Goal: Use online tool/utility: Utilize a website feature to perform a specific function

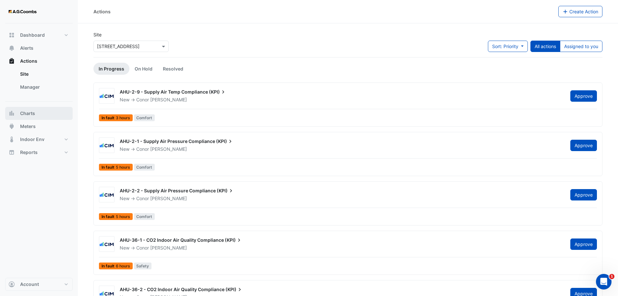
click at [25, 113] on span "Charts" at bounding box center [27, 113] width 15 height 6
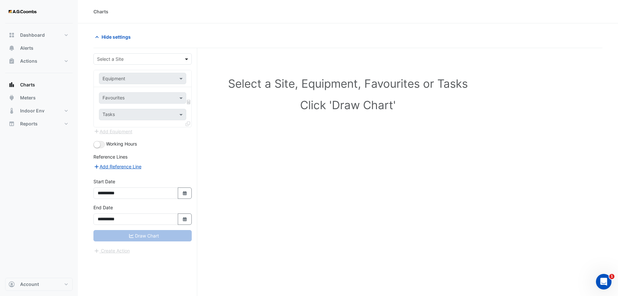
click at [186, 56] on span at bounding box center [187, 58] width 8 height 7
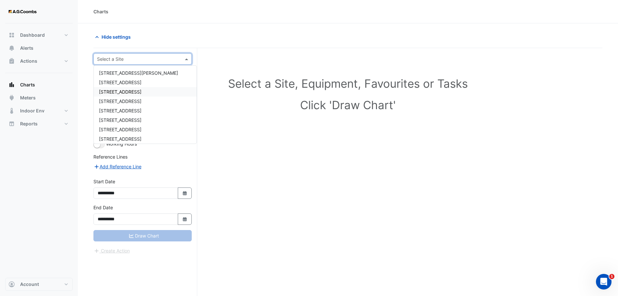
click at [126, 96] on div "[STREET_ADDRESS]" at bounding box center [145, 91] width 103 height 9
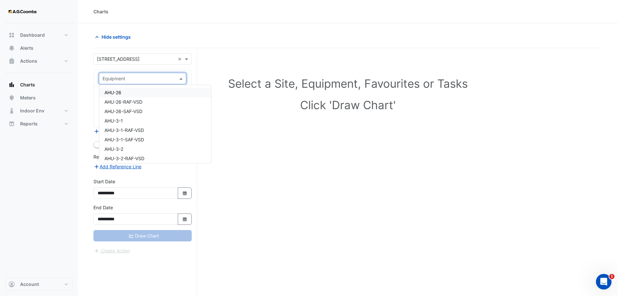
click at [185, 79] on span at bounding box center [182, 78] width 8 height 7
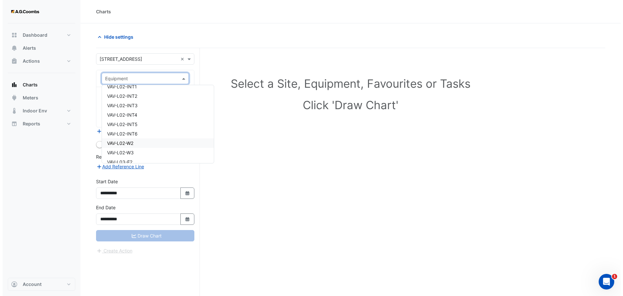
scroll to position [3512, 0]
click at [129, 109] on span "VAV-L02-E3" at bounding box center [116, 110] width 25 height 6
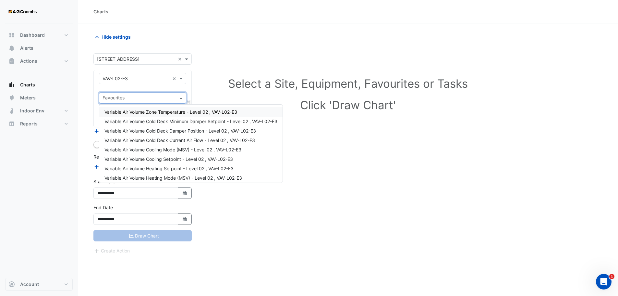
click at [177, 100] on div "Favourites" at bounding box center [142, 97] width 87 height 11
click at [177, 112] on span "Variable Air Volume Zone Temperature - Level 02 , VAV-L02-E3" at bounding box center [170, 112] width 133 height 6
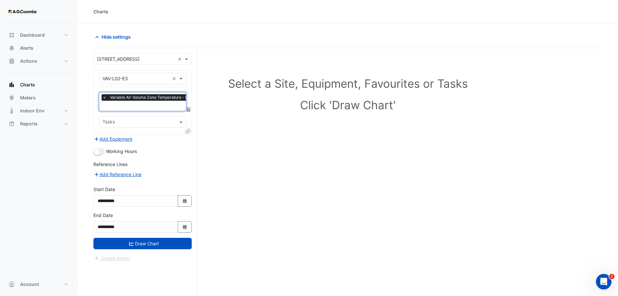
click at [186, 130] on icon at bounding box center [188, 131] width 5 height 5
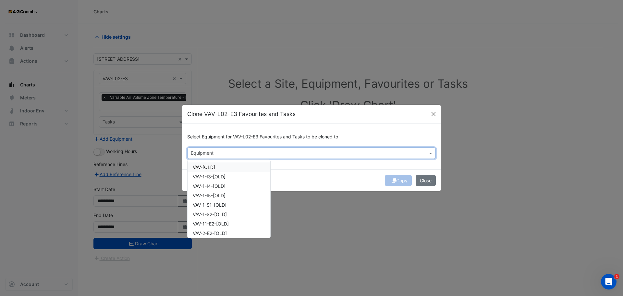
click at [384, 153] on input "text" at bounding box center [308, 153] width 234 height 7
click at [213, 205] on span "VAV-2-I3-[OLD]" at bounding box center [209, 203] width 33 height 6
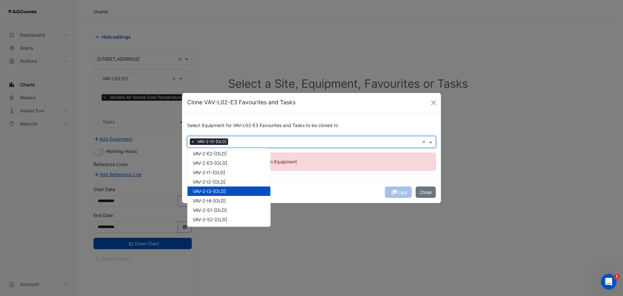
click at [226, 190] on span "VAV-2-I3-[OLD]" at bounding box center [209, 191] width 33 height 6
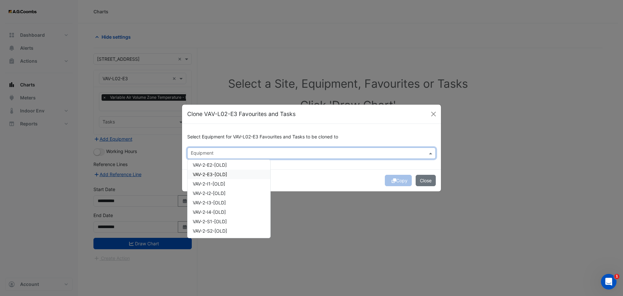
click at [212, 173] on span "VAV-2-E3-[OLD]" at bounding box center [210, 174] width 34 height 6
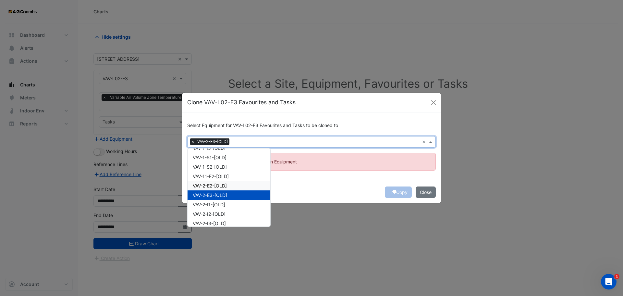
scroll to position [36, 0]
click at [225, 196] on span "VAV-2-E3-[OLD]" at bounding box center [210, 195] width 34 height 6
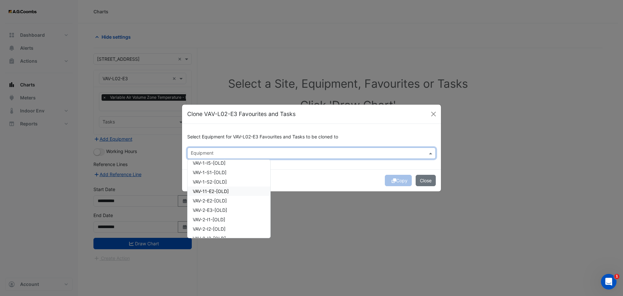
scroll to position [0, 0]
click at [298, 179] on div "Copy Close" at bounding box center [311, 180] width 259 height 22
click at [265, 152] on input "text" at bounding box center [308, 153] width 234 height 7
click at [227, 213] on div "VAV-L02-INT3" at bounding box center [229, 213] width 83 height 9
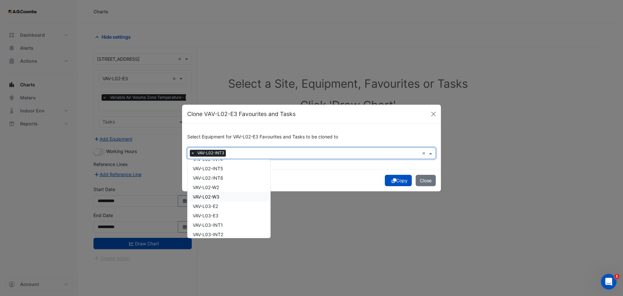
scroll to position [1006, 0]
click at [217, 197] on span "VAV-L02-W3" at bounding box center [206, 196] width 27 height 6
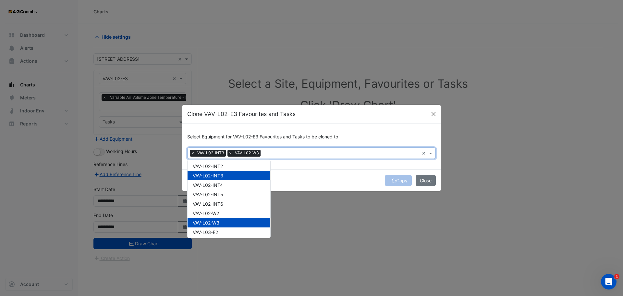
scroll to position [941, 0]
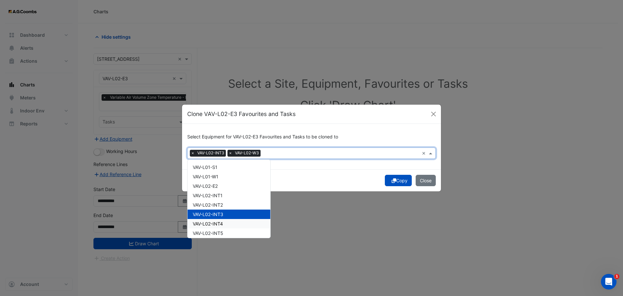
click at [218, 222] on span "VAV-L02-INT4" at bounding box center [208, 224] width 30 height 6
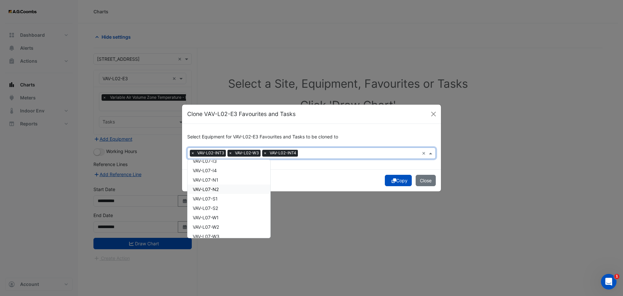
scroll to position [1655, 0]
click at [221, 204] on div "VAV-L07-W1" at bounding box center [229, 205] width 83 height 9
click at [222, 178] on div "VAV-L07-N2" at bounding box center [229, 177] width 83 height 9
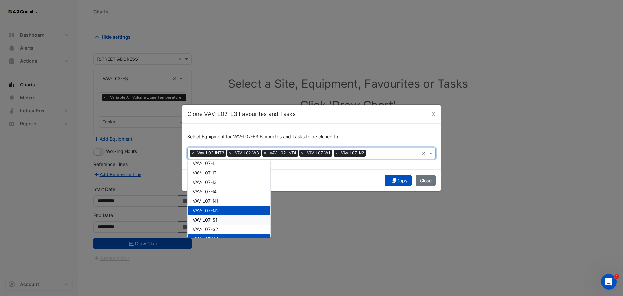
scroll to position [1590, 0]
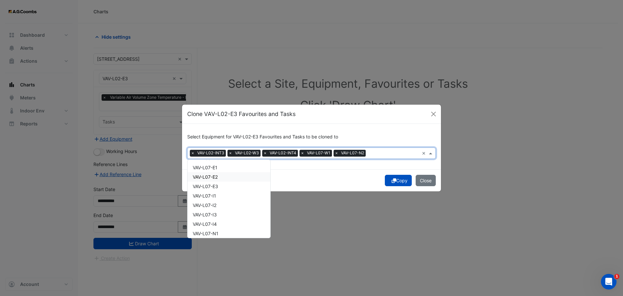
click at [217, 178] on span "VAV-L07-E2" at bounding box center [205, 177] width 25 height 6
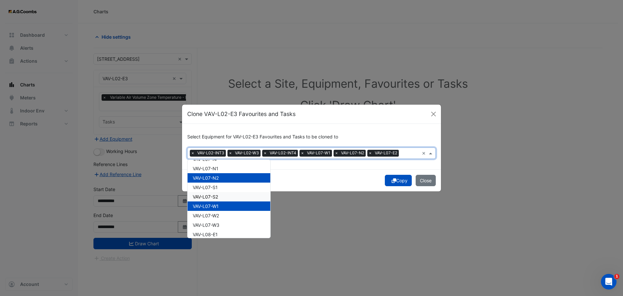
click at [216, 195] on span "VAV-L07-S2" at bounding box center [205, 197] width 25 height 6
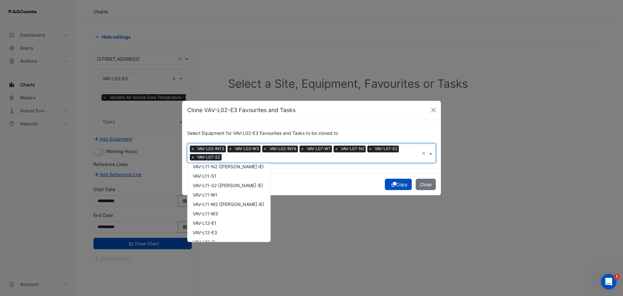
scroll to position [2272, 0]
click at [210, 197] on span "VAV-L11-W2 ([PERSON_NAME] IE)" at bounding box center [228, 196] width 71 height 6
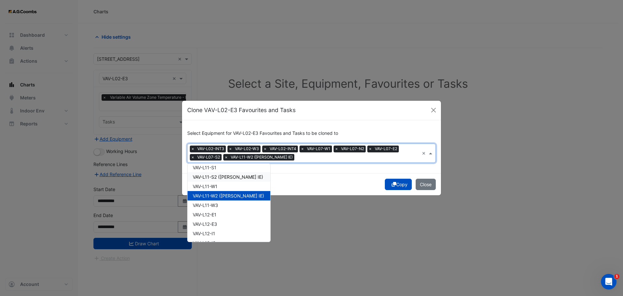
click at [218, 178] on span "VAV-L11-S2 ([PERSON_NAME] IE)" at bounding box center [228, 177] width 70 height 6
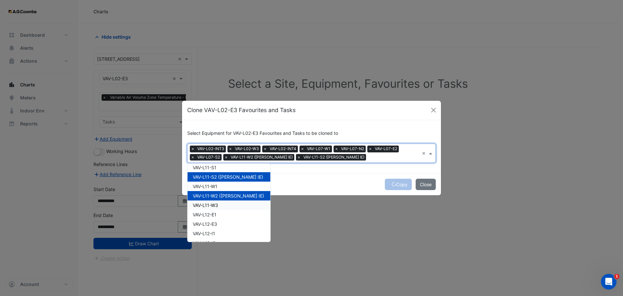
scroll to position [2239, 0]
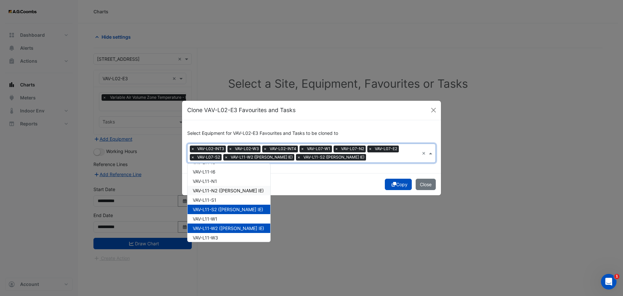
click at [225, 190] on span "VAV-L11-N2 ([PERSON_NAME] IE)" at bounding box center [228, 191] width 71 height 6
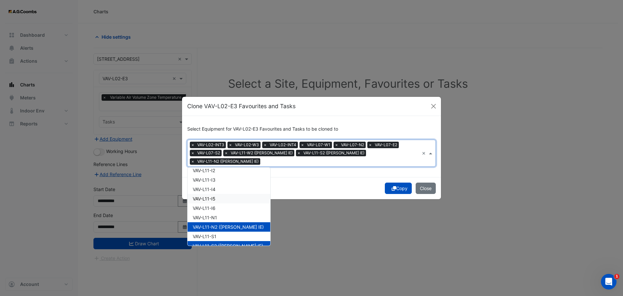
scroll to position [2174, 0]
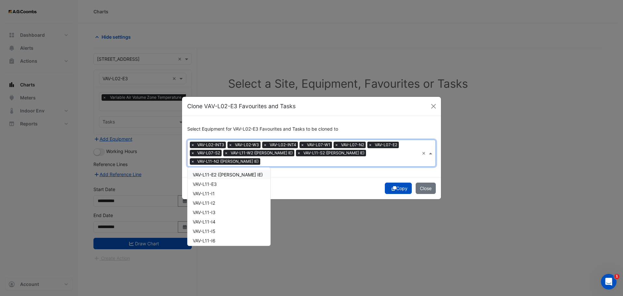
click at [219, 173] on span "VAV-L11-E2 ([PERSON_NAME] IE)" at bounding box center [228, 175] width 70 height 6
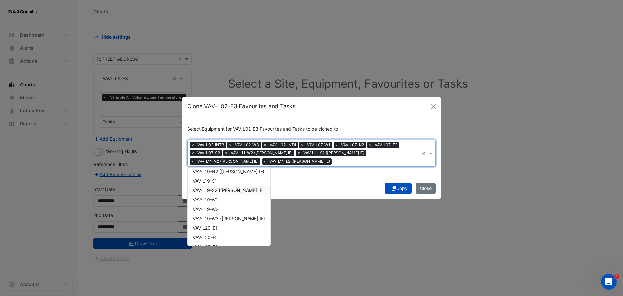
scroll to position [3375, 0]
click at [222, 209] on span "VAV-L19-W3 ([PERSON_NAME] IE)" at bounding box center [229, 207] width 72 height 6
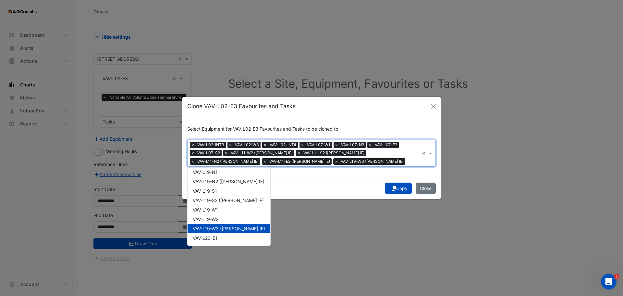
scroll to position [3342, 0]
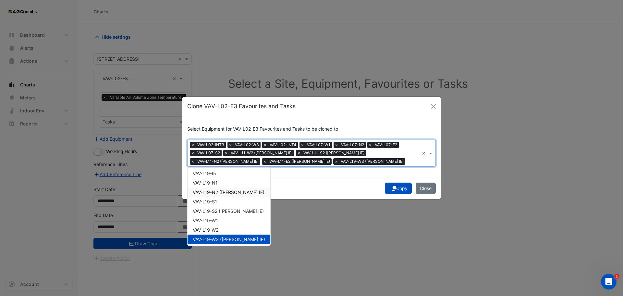
click at [224, 191] on span "VAV-L19-N2 ([PERSON_NAME] IE)" at bounding box center [229, 192] width 72 height 6
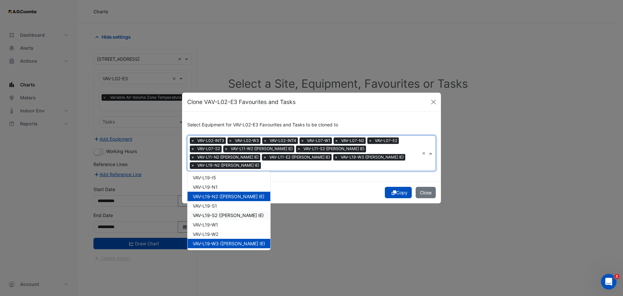
click at [224, 212] on span "VAV-L19-S2 ([PERSON_NAME] IE)" at bounding box center [228, 215] width 71 height 6
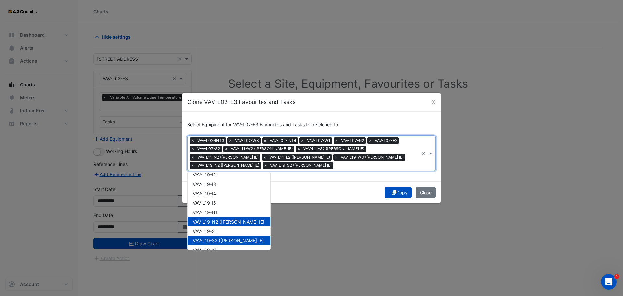
scroll to position [3277, 0]
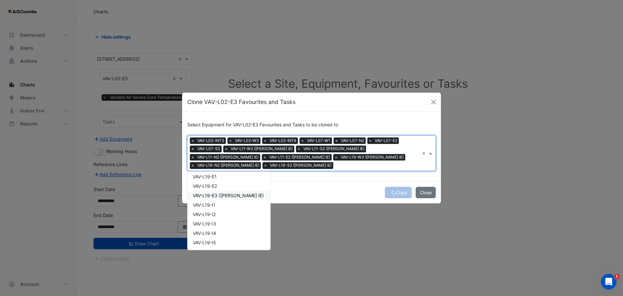
click at [226, 197] on span "VAV-L19-E3 ([PERSON_NAME] IE)" at bounding box center [228, 195] width 71 height 6
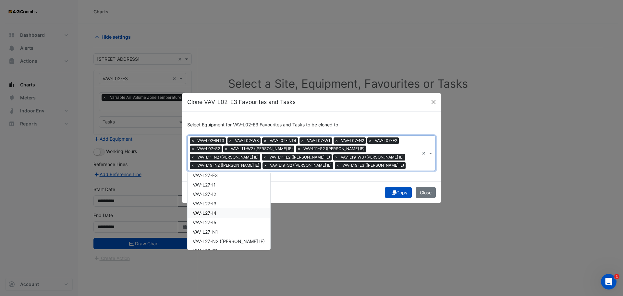
scroll to position [4491, 0]
click at [221, 235] on span "VAV-L27-W2 ([PERSON_NAME] IE)" at bounding box center [229, 233] width 72 height 6
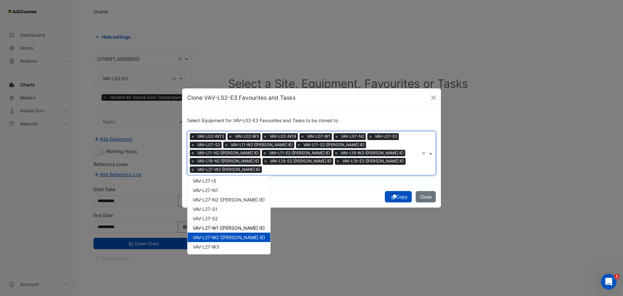
click at [222, 225] on span "VAV-L27-W1 ([PERSON_NAME] IE)" at bounding box center [229, 228] width 72 height 6
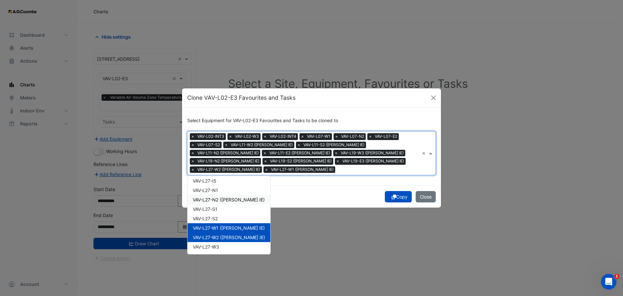
click at [227, 199] on span "VAV-L27-N2 ([PERSON_NAME] IE)" at bounding box center [229, 200] width 72 height 6
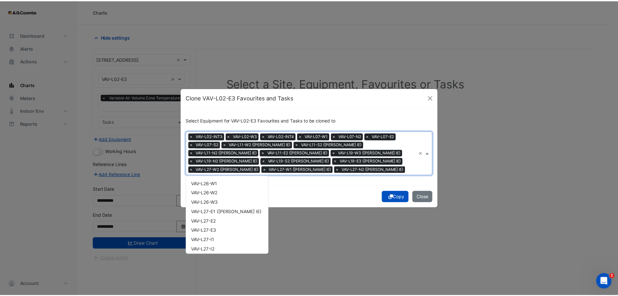
scroll to position [4394, 0]
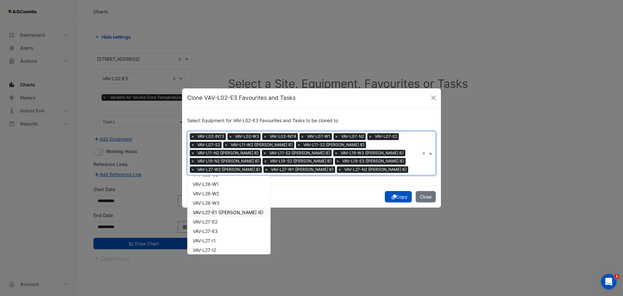
click at [223, 212] on span "VAV-L27-E1 ([PERSON_NAME] IE)" at bounding box center [228, 212] width 71 height 6
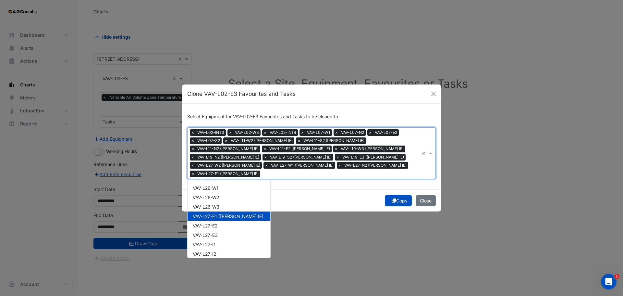
drag, startPoint x: 398, startPoint y: 200, endPoint x: 395, endPoint y: 199, distance: 3.3
click at [398, 200] on div "Copy Close" at bounding box center [311, 200] width 259 height 22
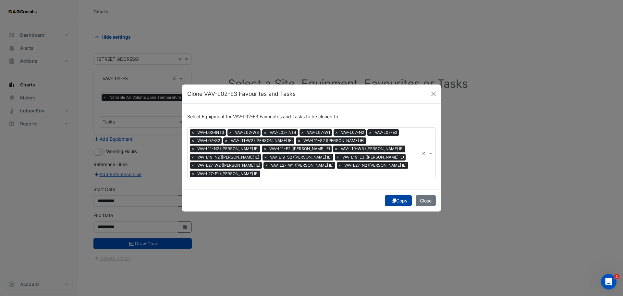
click at [408, 197] on button "Copy" at bounding box center [398, 200] width 27 height 11
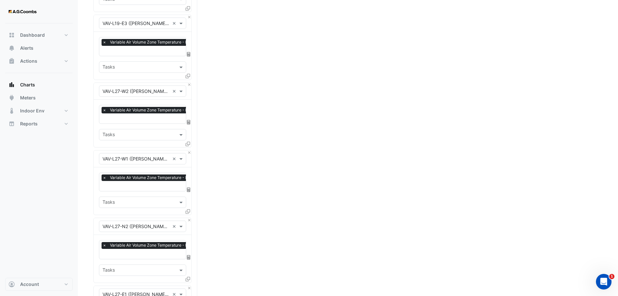
scroll to position [1342, 0]
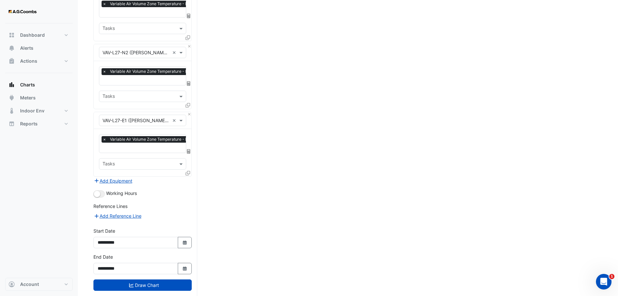
click at [192, 228] on div "**********" at bounding box center [143, 240] width 106 height 26
click at [188, 237] on button "Select Date" at bounding box center [185, 242] width 14 height 11
select select "*"
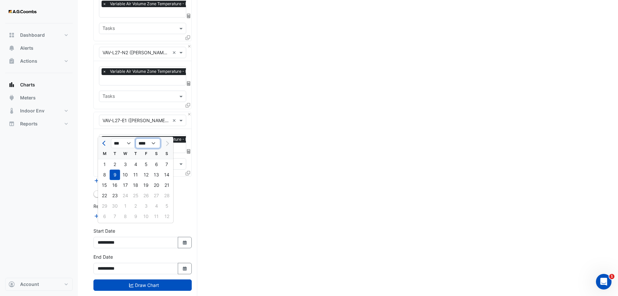
click at [152, 141] on select "**** **** **** **** **** **** **** **** **** **** ****" at bounding box center [148, 143] width 25 height 10
select select "****"
click at [136, 138] on select "**** **** **** **** **** **** **** **** **** **** ****" at bounding box center [148, 143] width 25 height 10
click at [129, 145] on select "*** *** *** *** *** *** *** *** *** *** *** ***" at bounding box center [123, 143] width 25 height 10
select select "*"
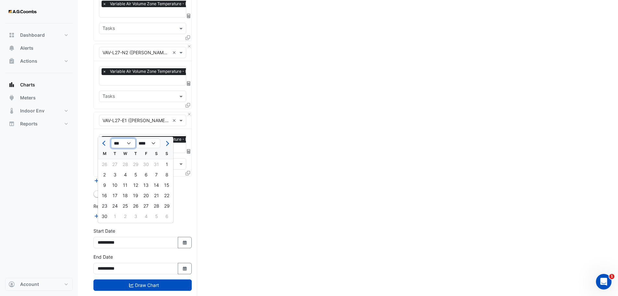
click at [111, 138] on select "*** *** *** *** *** *** *** *** *** *** *** ***" at bounding box center [123, 143] width 25 height 10
click at [154, 163] on div "1" at bounding box center [156, 164] width 10 height 10
type input "**********"
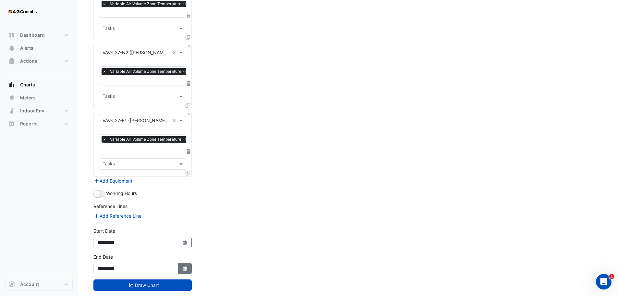
click at [186, 266] on icon "button" at bounding box center [185, 268] width 4 height 4
select select "*"
select select "****"
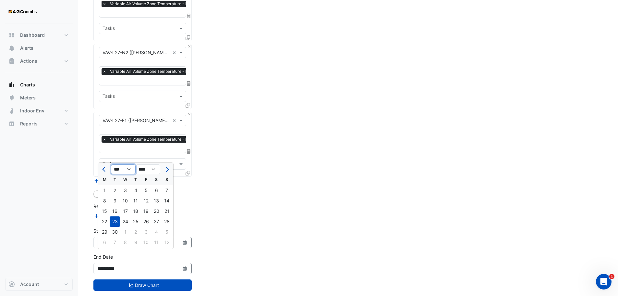
click at [127, 169] on select "*** *** *** *** *** *** *** *** *** *** *** ***" at bounding box center [123, 169] width 25 height 10
select select "*"
click at [111, 164] on select "*** *** *** *** *** *** *** *** *** *** *** ***" at bounding box center [123, 169] width 25 height 10
click at [166, 233] on div "31" at bounding box center [167, 232] width 10 height 10
type input "**********"
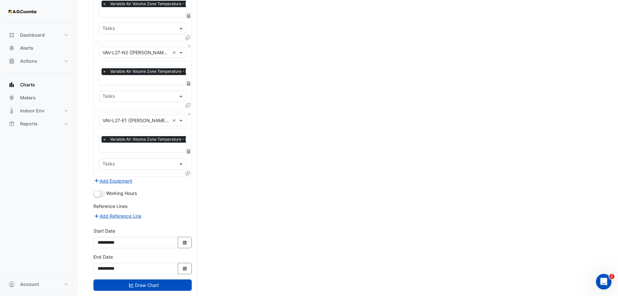
click at [157, 279] on button "Draw Chart" at bounding box center [142, 284] width 98 height 11
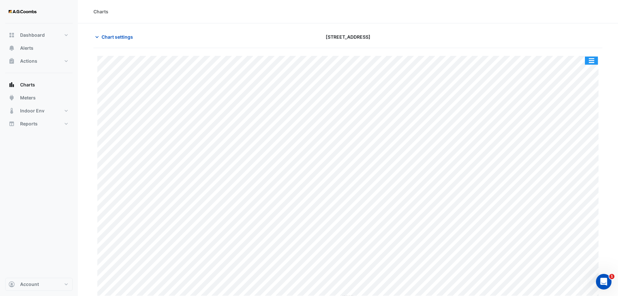
click at [592, 60] on button "button" at bounding box center [591, 60] width 13 height 8
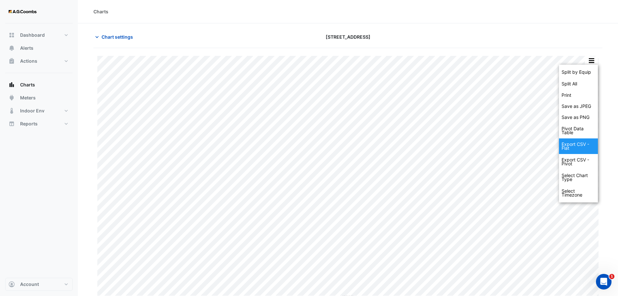
click at [571, 147] on div "Export CSV - Flat" at bounding box center [578, 146] width 39 height 16
